Goal: Task Accomplishment & Management: Manage account settings

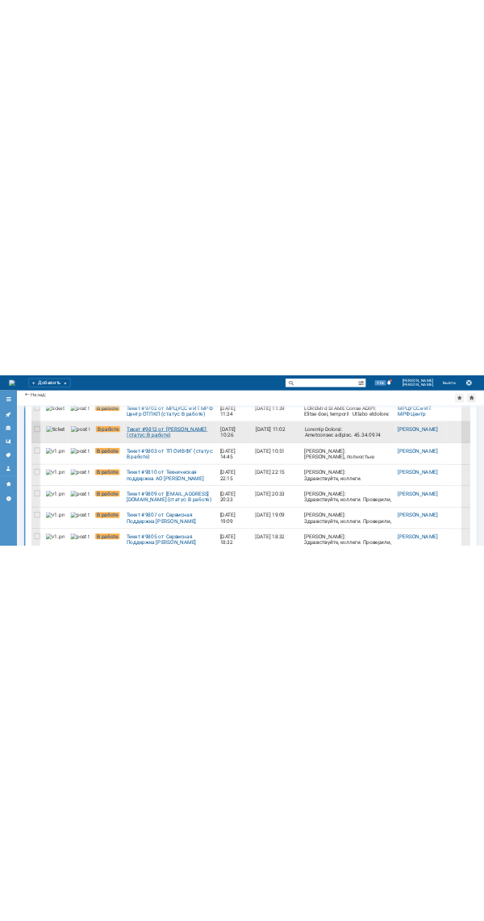
scroll to position [9, 0]
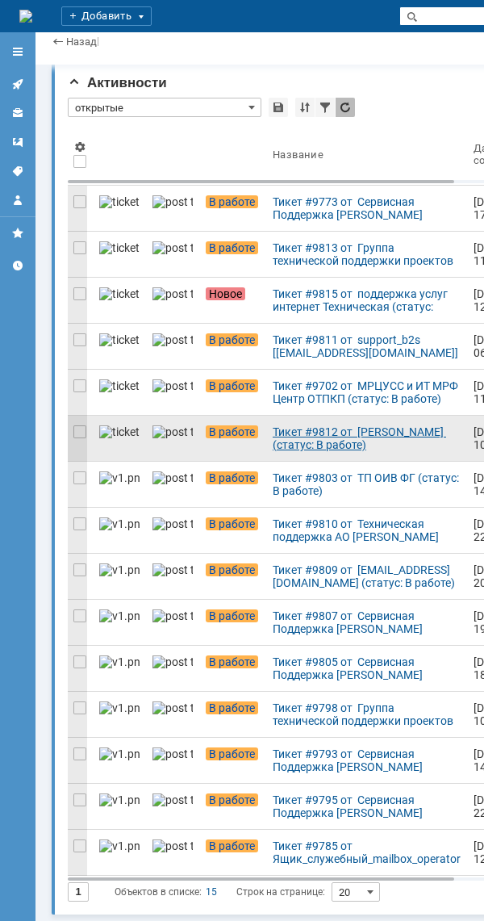
click at [306, 364] on div "Тикет #9812 от [PERSON_NAME] (статус: В работе)" at bounding box center [367, 438] width 188 height 26
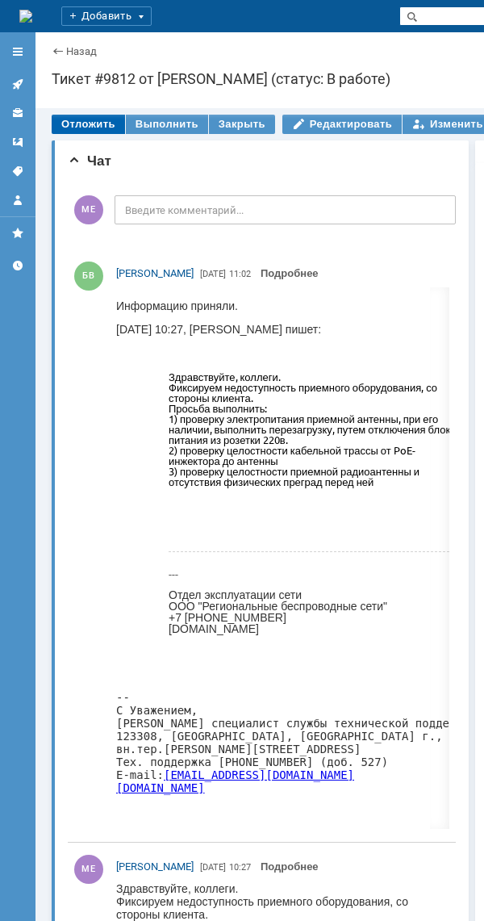
click at [92, 128] on div "Отложить" at bounding box center [88, 124] width 73 height 19
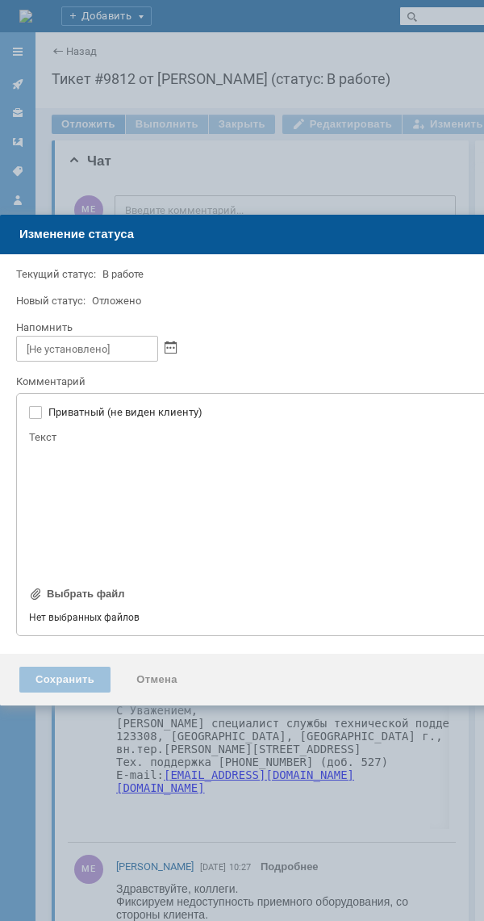
type input "[не указано]"
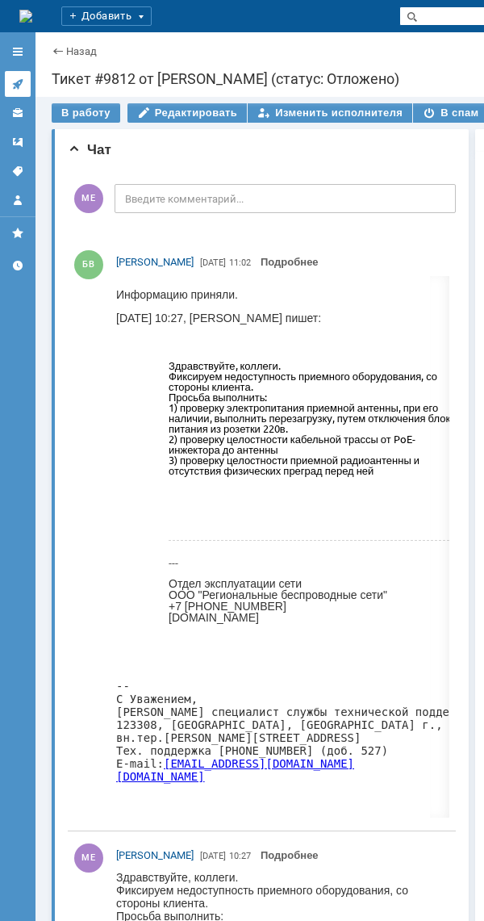
click at [18, 86] on icon at bounding box center [17, 84] width 10 height 10
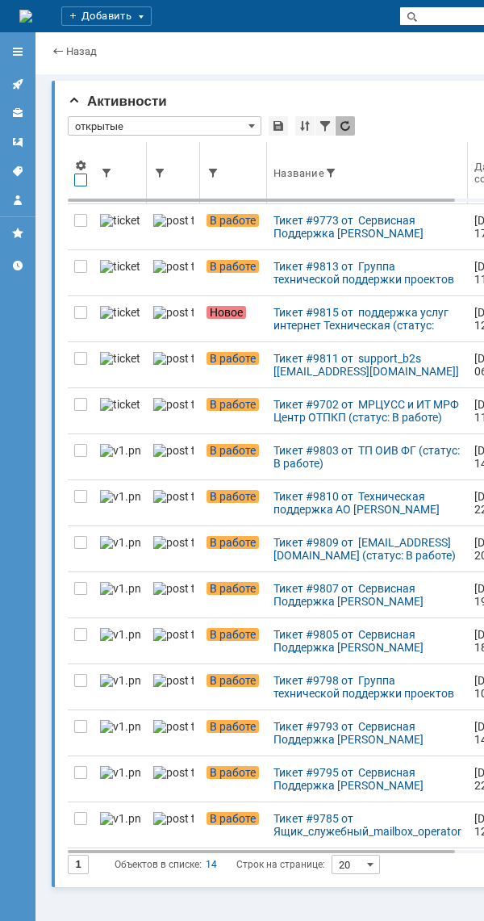
click at [79, 182] on div at bounding box center [80, 179] width 13 height 13
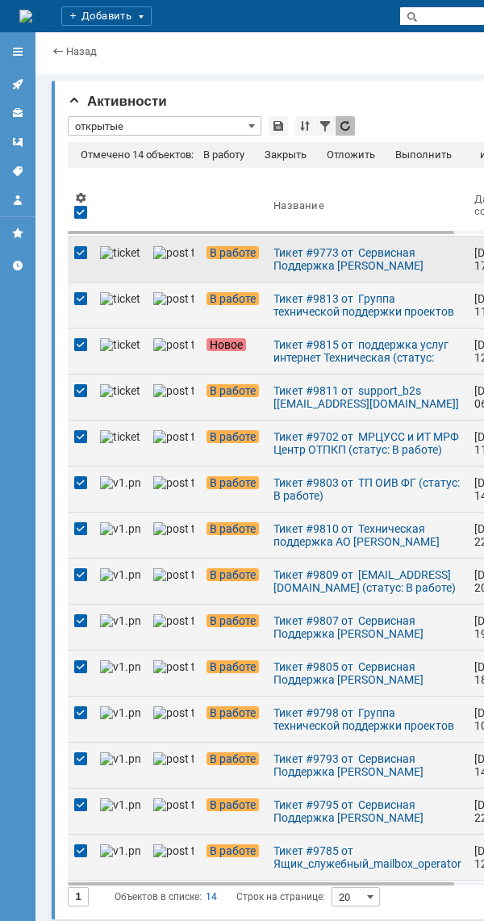
click at [84, 256] on div at bounding box center [80, 252] width 13 height 13
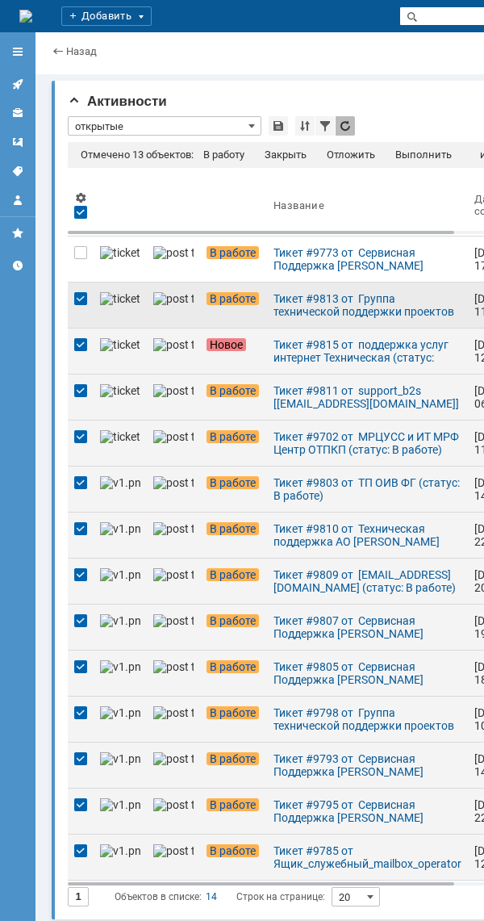
click at [81, 303] on div at bounding box center [80, 298] width 13 height 13
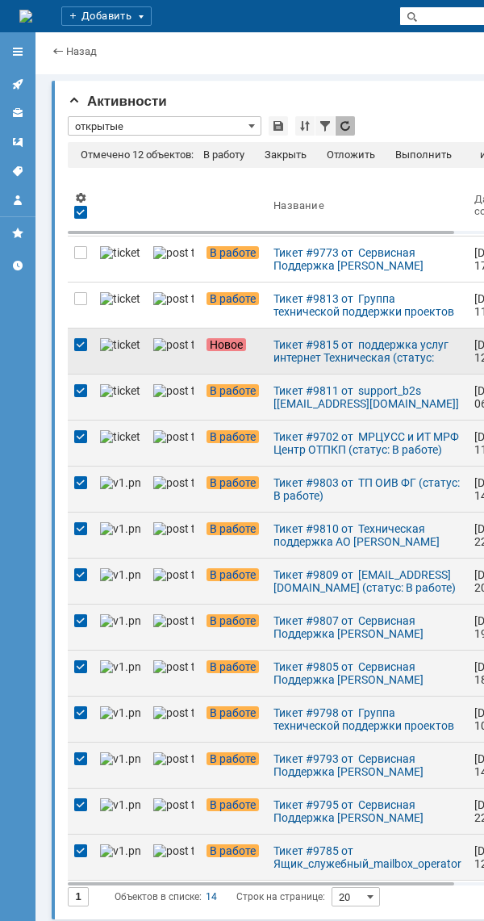
click at [81, 348] on div at bounding box center [80, 344] width 13 height 13
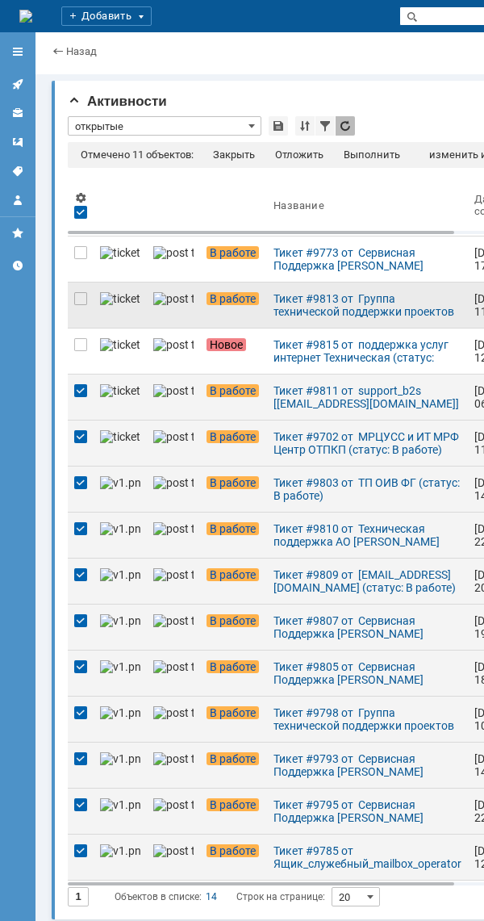
click at [77, 364] on div at bounding box center [81, 396] width 26 height 45
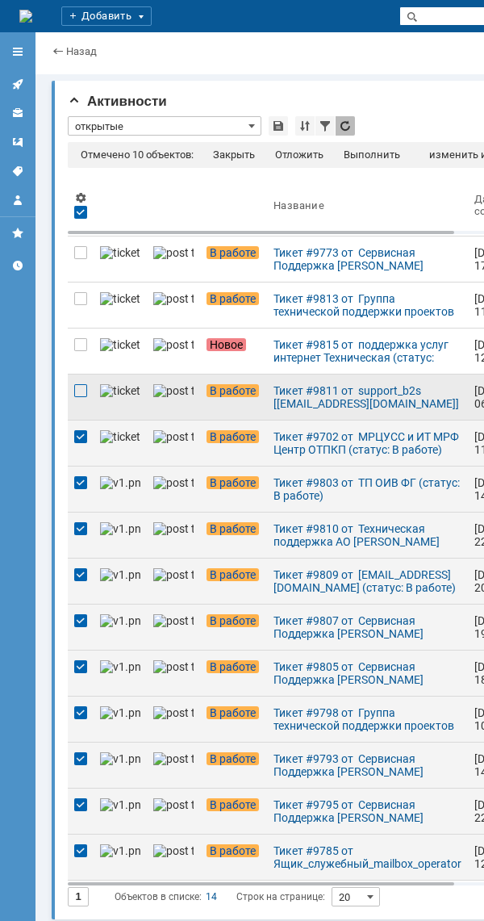
click at [83, 364] on div at bounding box center [80, 390] width 13 height 13
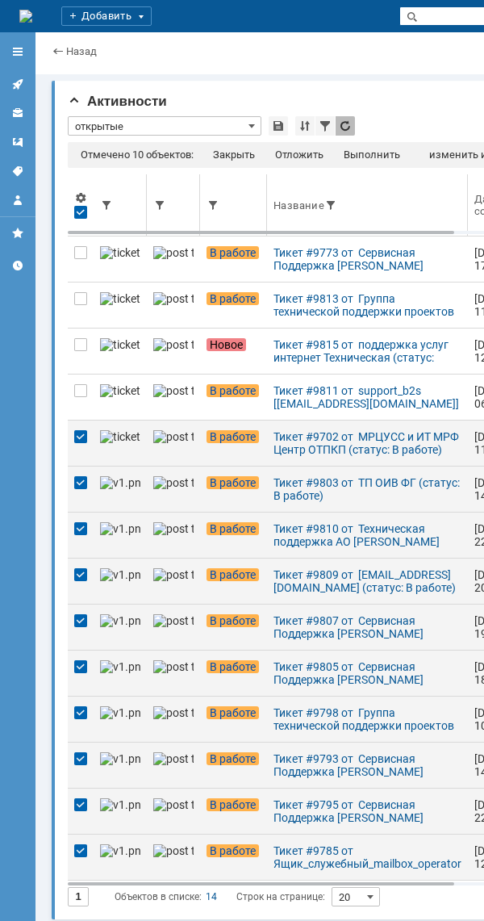
click at [77, 215] on div at bounding box center [80, 212] width 13 height 13
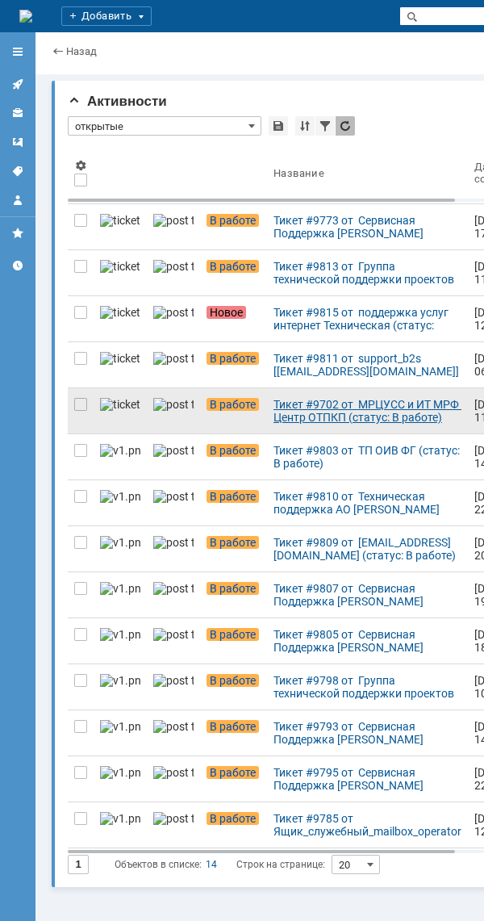
click at [292, 364] on div "Тикет #9702 от МРЦУСС и ИТ МРФ Центр ОТПКП (статус: В работе)" at bounding box center [368, 411] width 188 height 26
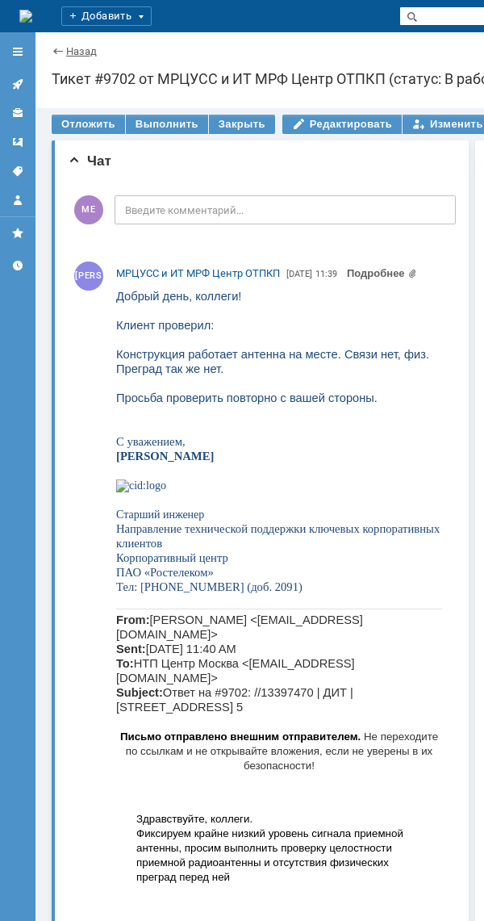
click at [86, 49] on link "Назад" at bounding box center [81, 51] width 31 height 12
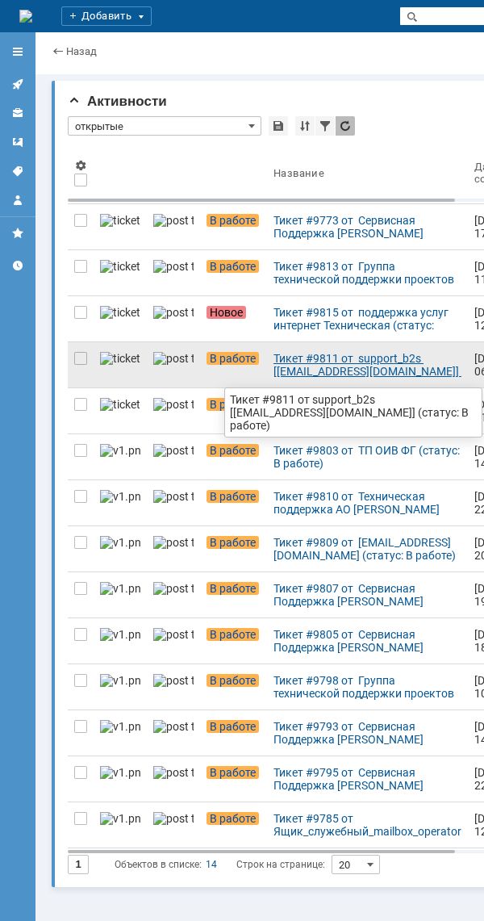
click at [274, 357] on div "Тикет #9811 от support_b2s [[EMAIL_ADDRESS][DOMAIN_NAME]] (статус: В работе)" at bounding box center [368, 365] width 188 height 26
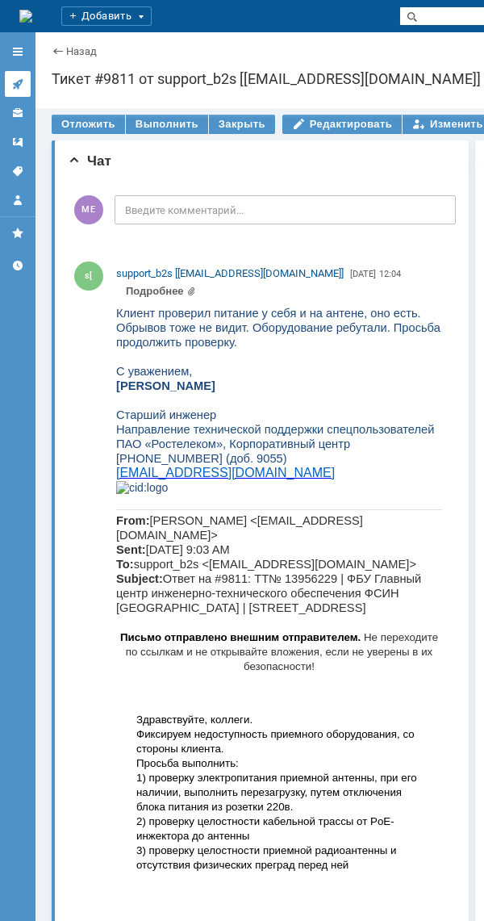
click at [23, 85] on icon at bounding box center [17, 83] width 13 height 13
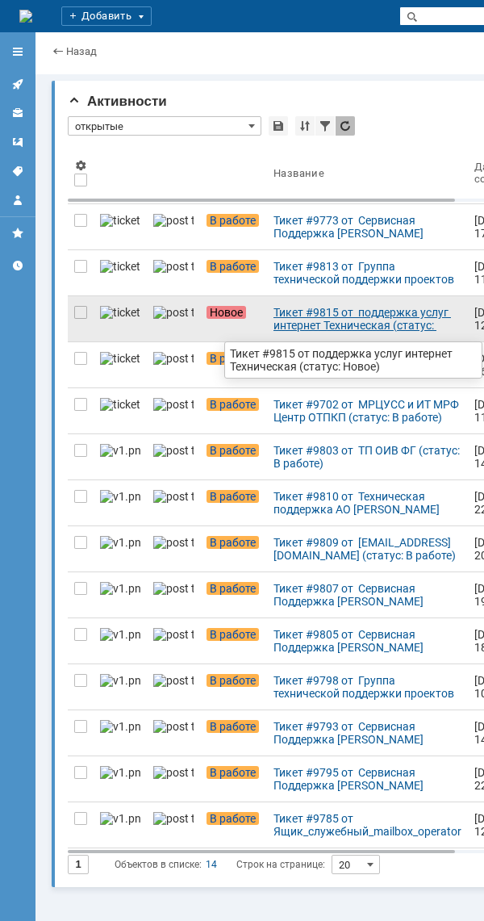
click at [274, 327] on div "Тикет #9815 от поддержка услуг интернет Техническая (статус: Новое)" at bounding box center [368, 319] width 188 height 26
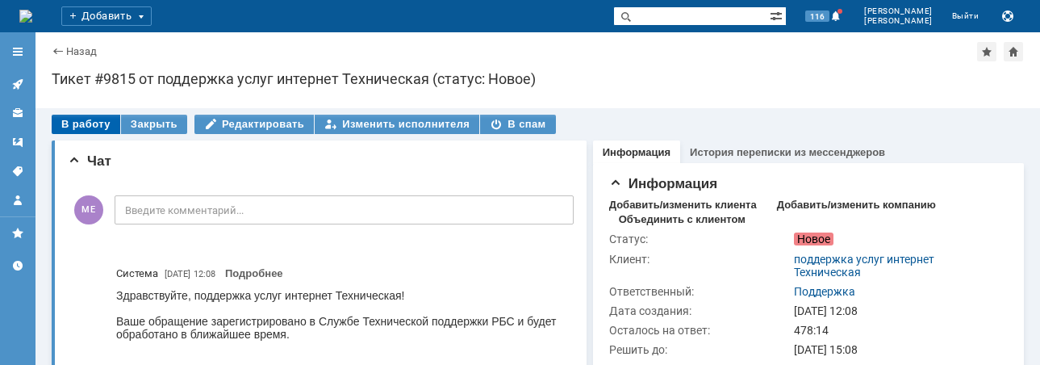
click at [86, 123] on div "В работу" at bounding box center [86, 124] width 69 height 19
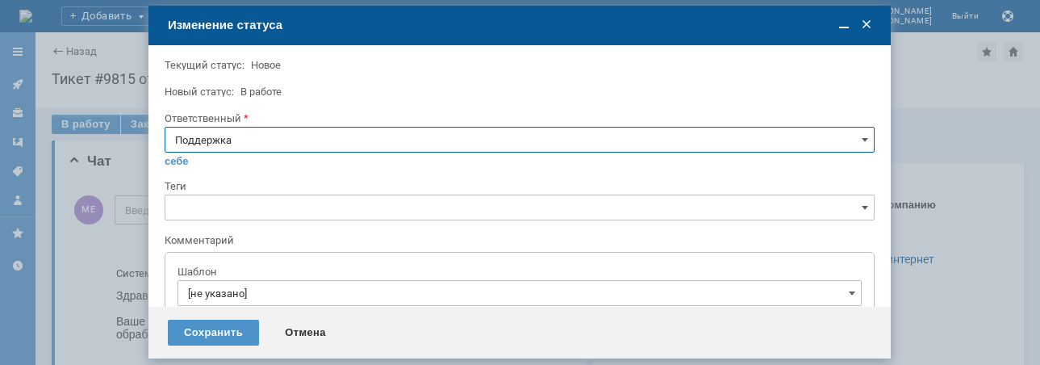
click at [303, 148] on input "Поддержка" at bounding box center [520, 140] width 710 height 26
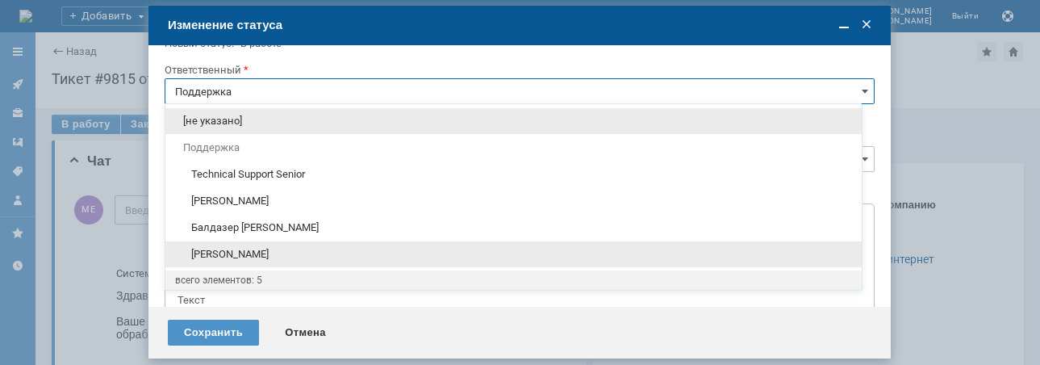
click at [267, 254] on span "[PERSON_NAME]" at bounding box center [513, 254] width 677 height 13
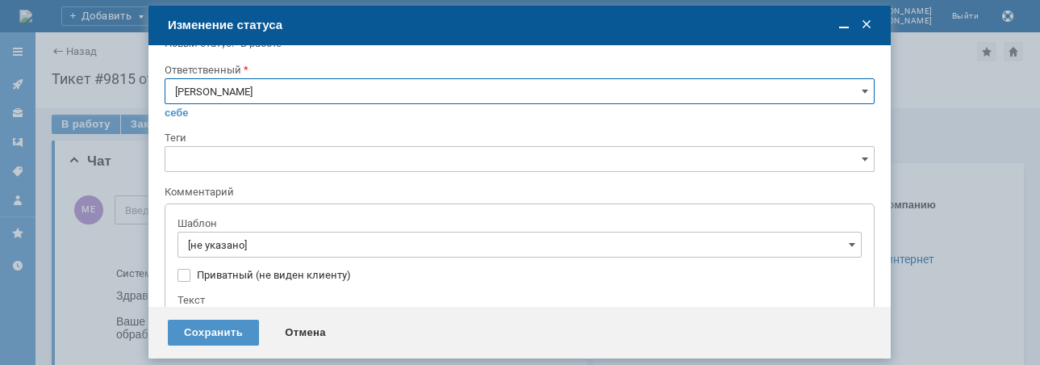
type input "[PERSON_NAME]"
click at [270, 253] on input "[не указано]" at bounding box center [519, 245] width 684 height 26
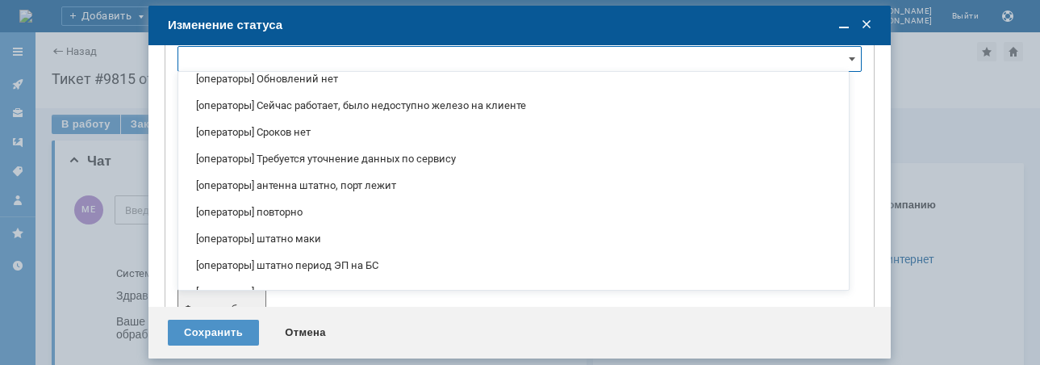
scroll to position [111, 0]
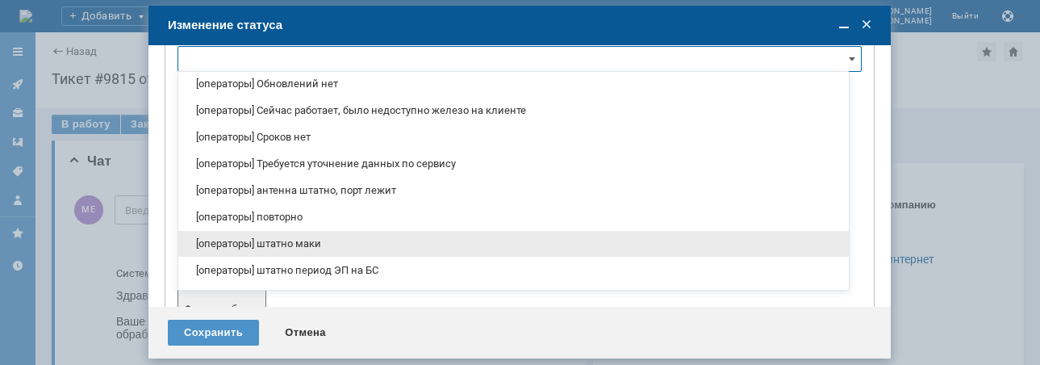
click at [293, 236] on div "[операторы] штатно маки" at bounding box center [513, 244] width 670 height 26
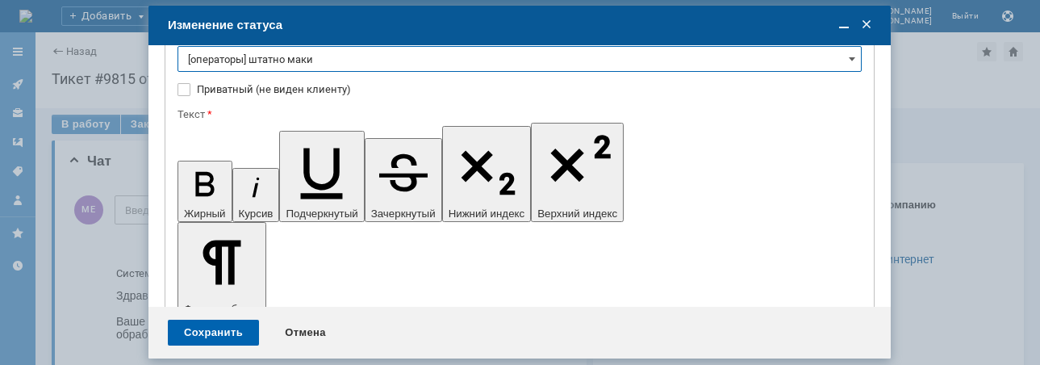
type input "[операторы] штатно маки"
click at [225, 328] on div "Сохранить" at bounding box center [213, 332] width 91 height 26
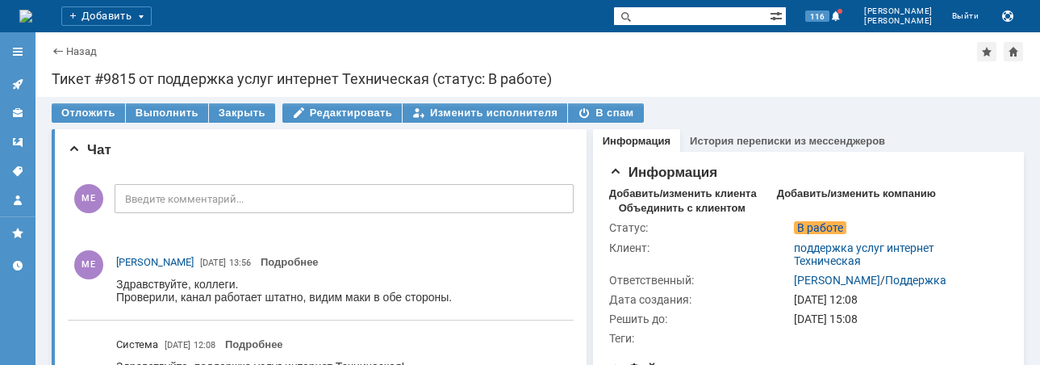
scroll to position [0, 0]
click at [21, 80] on icon at bounding box center [17, 84] width 10 height 10
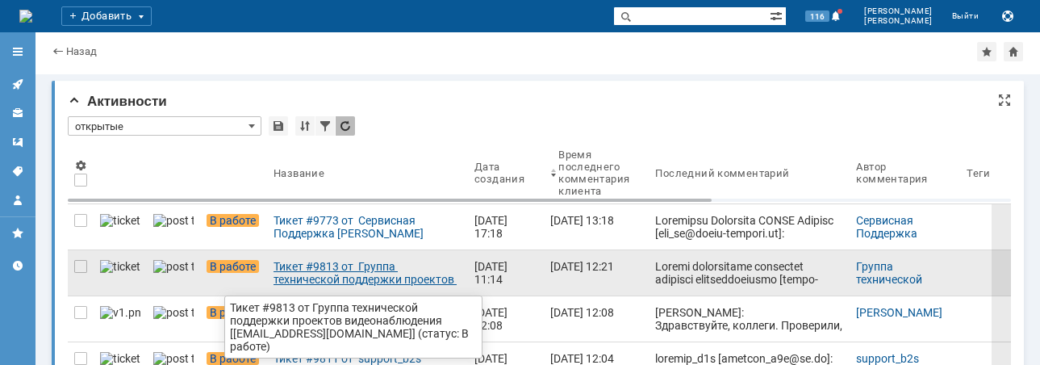
click at [311, 269] on div "Тикет #9813 от Группа технической поддержки проектов видеонаблюдения [[EMAIL_AD…" at bounding box center [368, 273] width 188 height 26
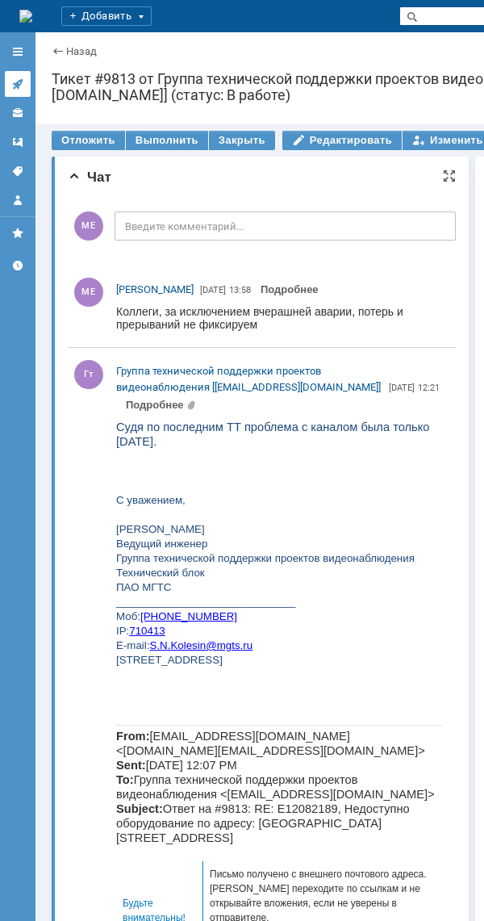
click at [23, 81] on icon at bounding box center [17, 84] width 10 height 10
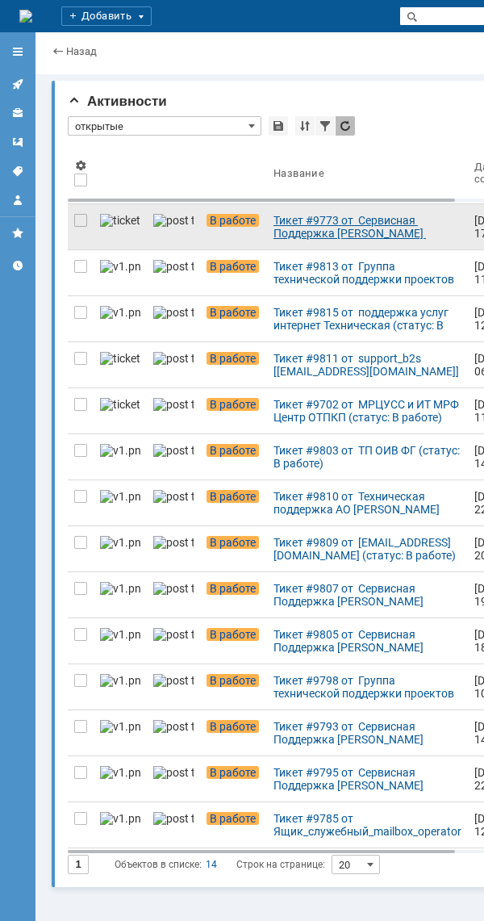
click at [274, 222] on div "Тикет #9773 от Сервисная Поддержка [PERSON_NAME] [[EMAIL_ADDRESS][DOMAIN_NAME]]…" at bounding box center [368, 227] width 188 height 26
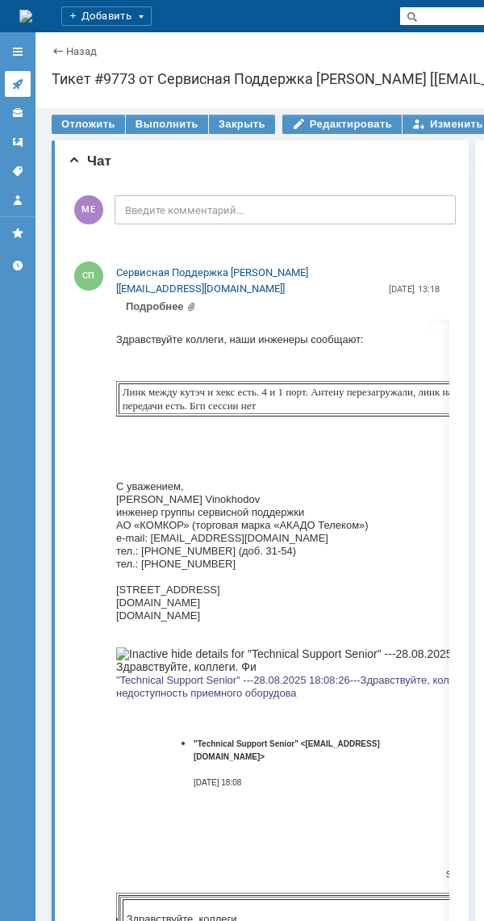
click at [12, 85] on icon at bounding box center [17, 83] width 13 height 13
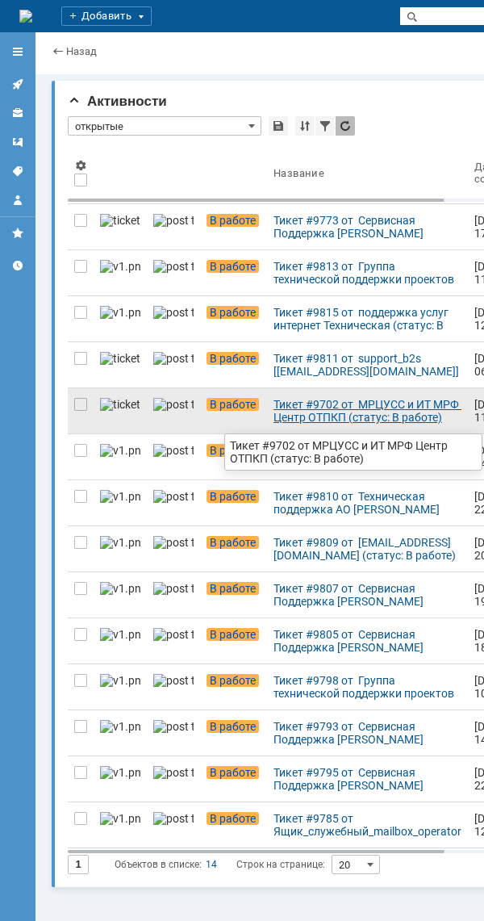
click at [300, 364] on div "Тикет #9702 от МРЦУСС и ИТ МРФ Центр ОТПКП (статус: В работе)" at bounding box center [368, 411] width 188 height 26
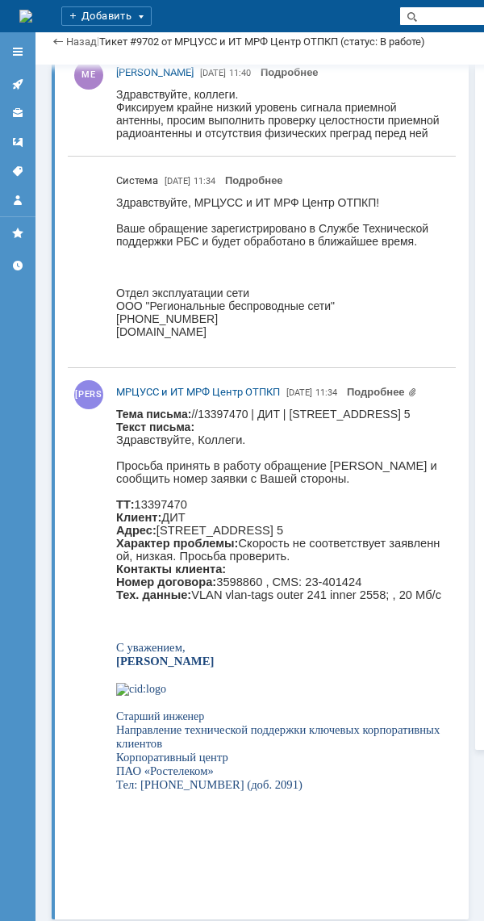
scroll to position [1052, 0]
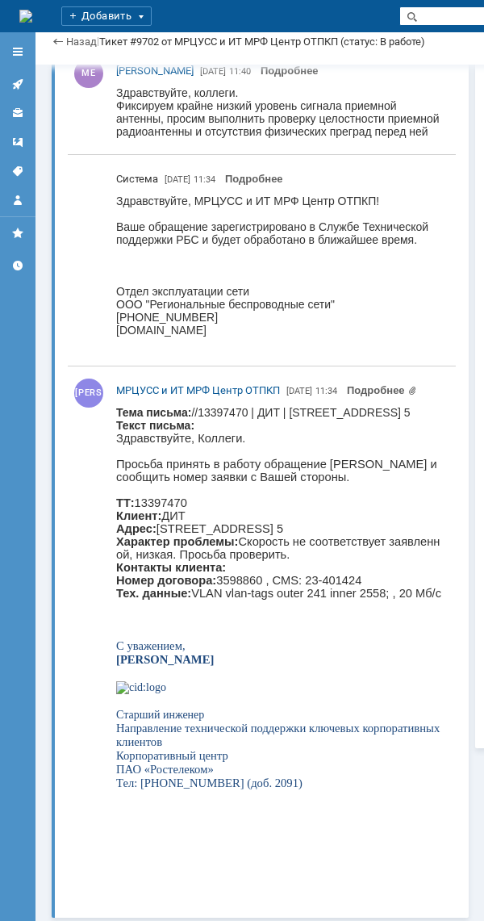
click at [240, 364] on body "Тема письма: //13397470 | ДИТ | [STREET_ADDRESS] 5 Текст письма: Здравствуйте, …" at bounding box center [279, 604] width 326 height 397
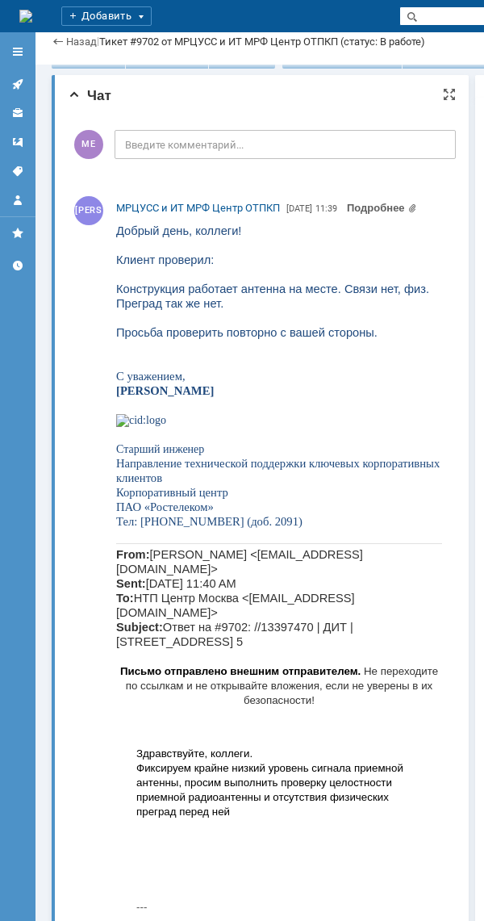
scroll to position [0, 0]
